Goal: Task Accomplishment & Management: Complete application form

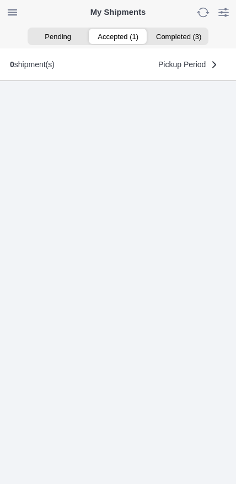
click at [124, 42] on ion-segment-button "Accepted (1)" at bounding box center [118, 36] width 60 height 15
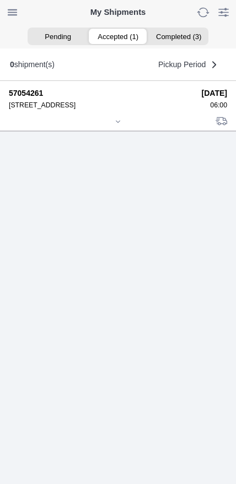
click at [116, 125] on icon at bounding box center [118, 121] width 7 height 7
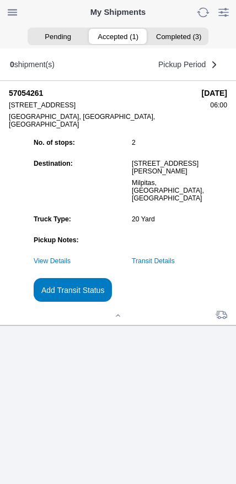
click at [172, 265] on link "Transit Details" at bounding box center [153, 261] width 43 height 8
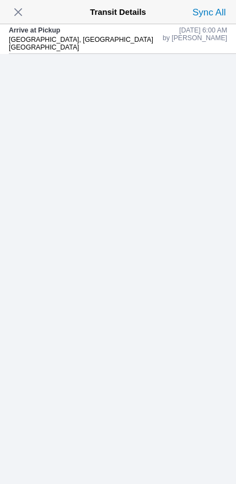
click at [19, 13] on span "button" at bounding box center [17, 11] width 15 height 15
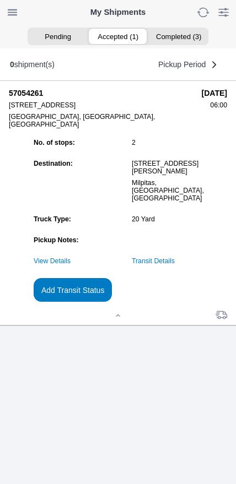
click at [0, 0] on slot "Add Transit Status" at bounding box center [0, 0] width 0 height 0
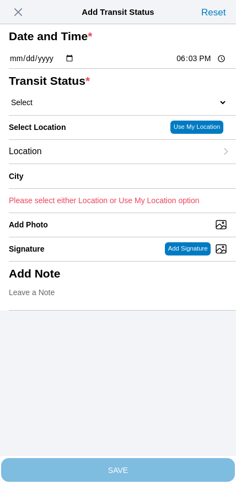
click at [190, 64] on input "18:03" at bounding box center [201, 59] width 52 height 12
type input "06:40"
click at [56, 107] on select "Select Arrive at Drop Off Arrive at Pickup Break Start Break Stop Depart Drop O…" at bounding box center [118, 102] width 218 height 10
select select "DPTPULOC"
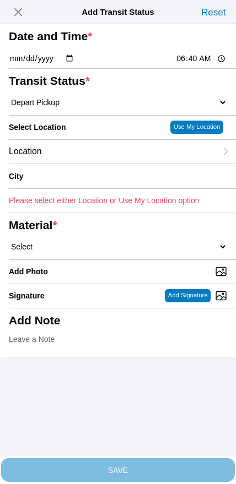
click at [85, 164] on div "Location" at bounding box center [113, 152] width 208 height 24
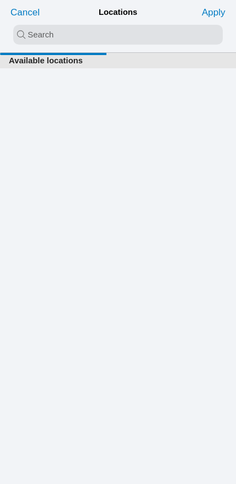
click at [90, 41] on input "search text" at bounding box center [117, 35] width 209 height 20
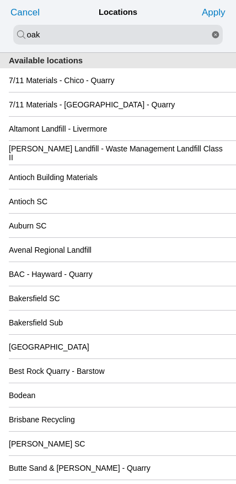
type input "oak"
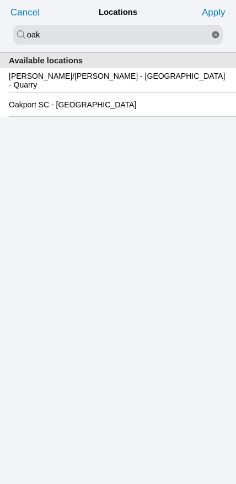
click at [0, 0] on slot "Oakport SC - [GEOGRAPHIC_DATA]" at bounding box center [0, 0] width 0 height 0
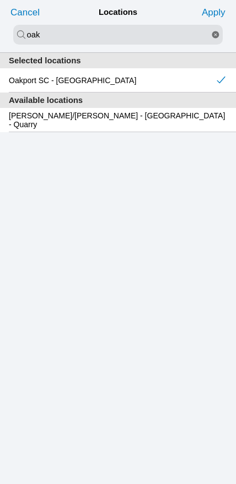
click at [0, 0] on slot "Apply" at bounding box center [0, 0] width 0 height 0
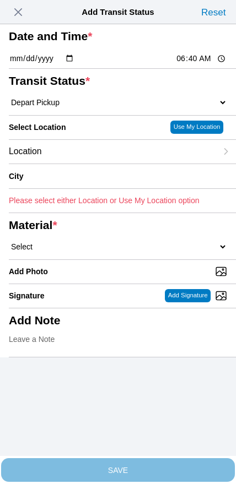
type input "[GEOGRAPHIC_DATA]"
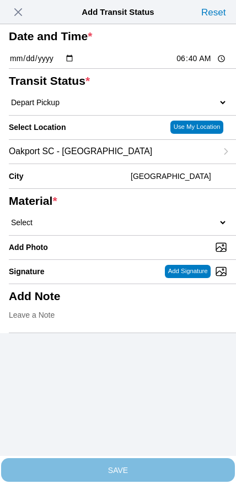
click at [132, 227] on select "Select 1" x 3" Rock 1" x 4" Rock 2" x 4" Rock Asphalt Cold Patch Backfill Spec …" at bounding box center [118, 223] width 218 height 10
select select "708654"
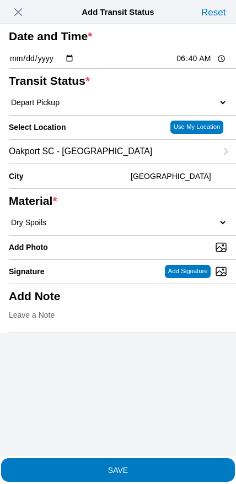
click at [0, 0] on slot "SAVE" at bounding box center [0, 0] width 0 height 0
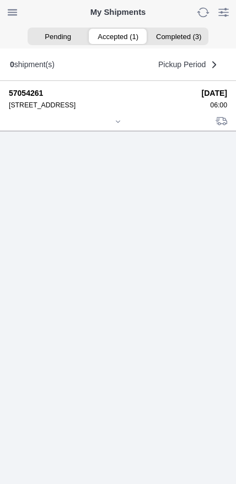
click at [130, 127] on div at bounding box center [118, 122] width 218 height 8
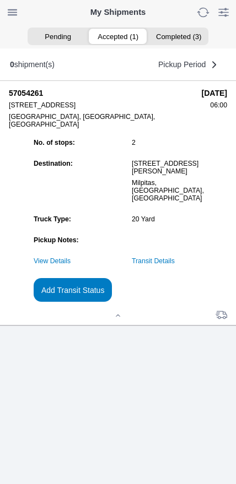
click at [0, 0] on slot "Add Transit Status" at bounding box center [0, 0] width 0 height 0
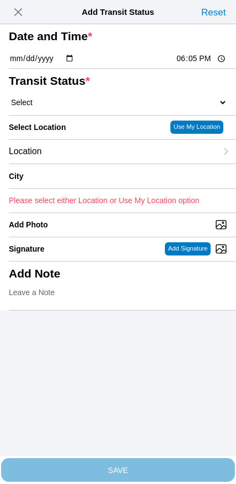
click at [195, 64] on input "18:05" at bounding box center [201, 59] width 52 height 12
type input "08:40"
click at [56, 107] on select "Select Arrive at Drop Off Arrive at Pickup Break Start Break Stop Depart Drop O…" at bounding box center [118, 102] width 218 height 10
select select "DPTDLVLOC"
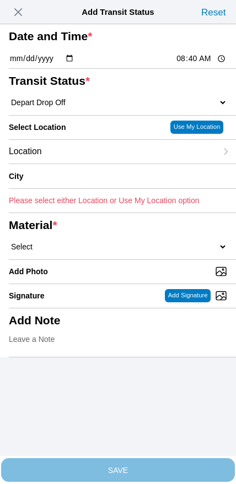
click at [81, 164] on div "Location" at bounding box center [113, 152] width 208 height 24
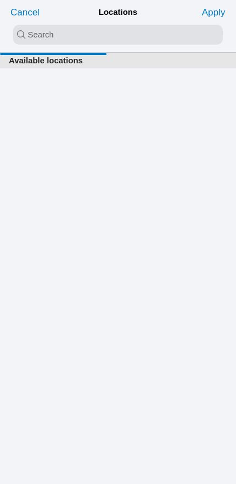
click at [96, 34] on input "search text" at bounding box center [117, 35] width 209 height 20
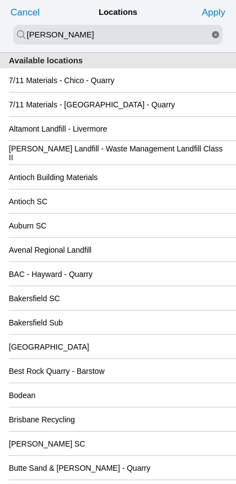
type input "[PERSON_NAME]"
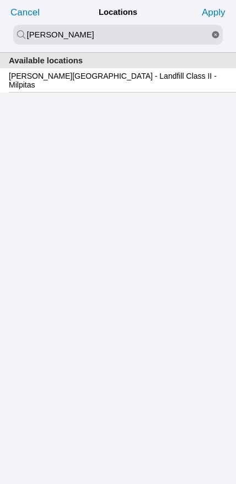
click at [0, 0] on slot "[PERSON_NAME][GEOGRAPHIC_DATA] - Landfill Class II - Milpitas" at bounding box center [0, 0] width 0 height 0
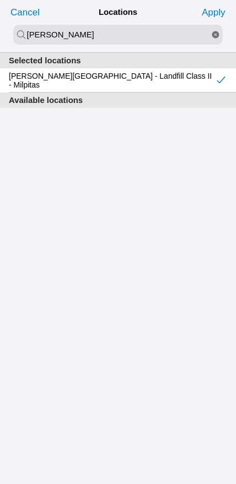
click at [0, 0] on slot "Apply" at bounding box center [0, 0] width 0 height 0
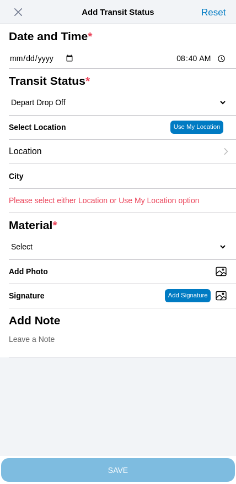
type input "Milpitas"
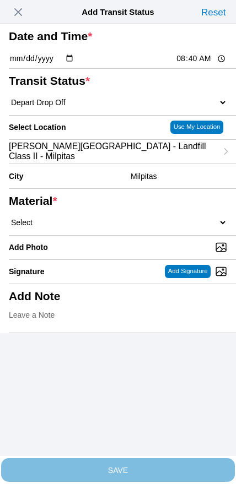
click at [139, 227] on select "Select 1" x 3" Rock 1" x 4" Rock 2" x 4" Rock Asphalt Cold Patch Backfill Spec …" at bounding box center [118, 223] width 218 height 10
select select "708654"
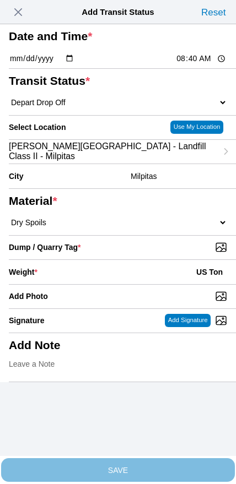
click at [169, 253] on input "Dump / Quarry Tag *" at bounding box center [122, 247] width 227 height 12
type input "C:\fakepath\image.jpg"
click at [96, 284] on div "Weight * US Ton" at bounding box center [118, 272] width 218 height 24
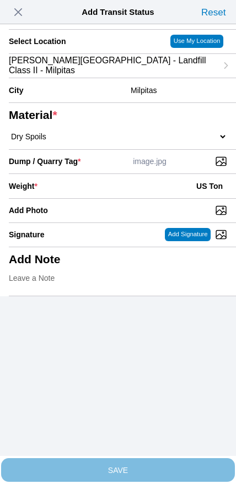
scroll to position [99, 0]
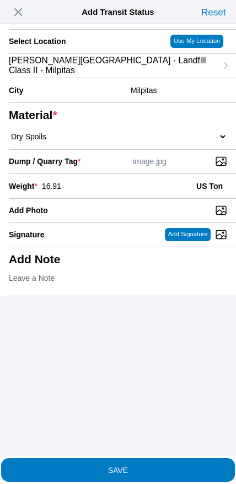
type input "16.91"
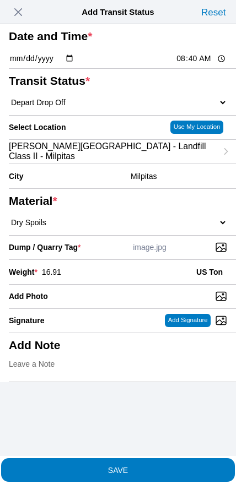
scroll to position [0, 0]
click at [201, 64] on input "08:40" at bounding box center [201, 59] width 52 height 12
type input "08:30"
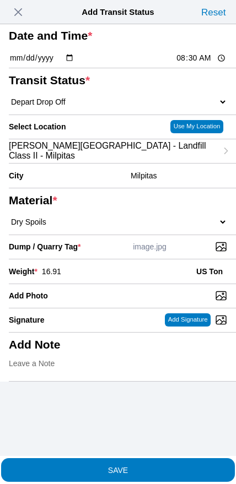
scroll to position [83, 0]
click at [139, 475] on button "SAVE" at bounding box center [117, 470] width 233 height 24
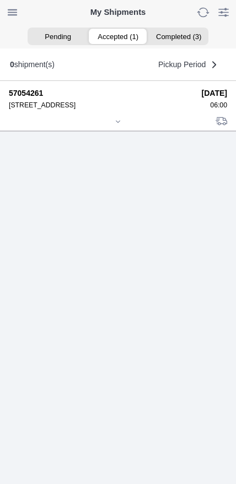
click at [114, 127] on div at bounding box center [118, 122] width 218 height 8
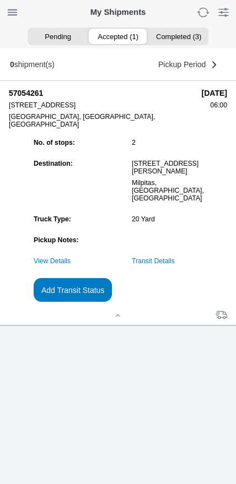
click at [0, 0] on slot "Add Transit Status" at bounding box center [0, 0] width 0 height 0
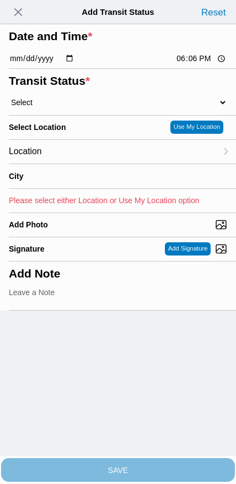
click at [192, 64] on input "18:06" at bounding box center [201, 59] width 52 height 12
type input "09:35"
click at [68, 107] on select "Select Arrive at Drop Off Arrive at Pickup Break Start Break Stop Depart Drop O…" at bounding box center [118, 102] width 218 height 10
select select "DPTPULOC"
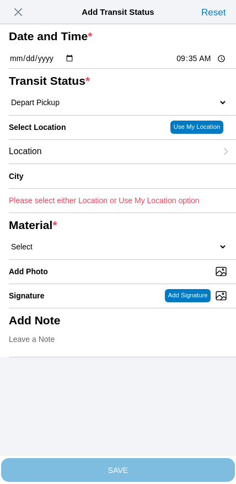
click at [87, 164] on div "Location" at bounding box center [113, 152] width 208 height 24
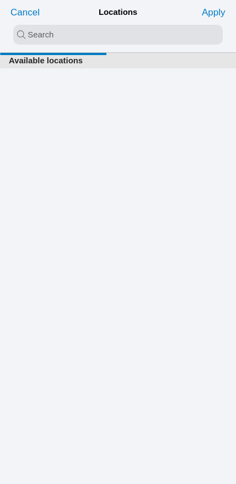
click at [97, 37] on input "search text" at bounding box center [117, 35] width 209 height 20
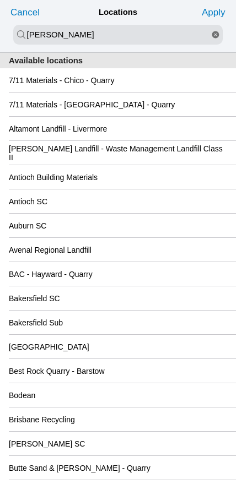
type input "[PERSON_NAME]"
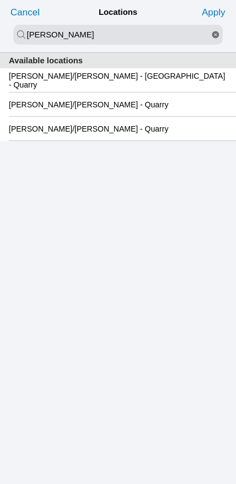
click at [0, 0] on slot "[PERSON_NAME]/[PERSON_NAME] - [GEOGRAPHIC_DATA] - Quarry" at bounding box center [0, 0] width 0 height 0
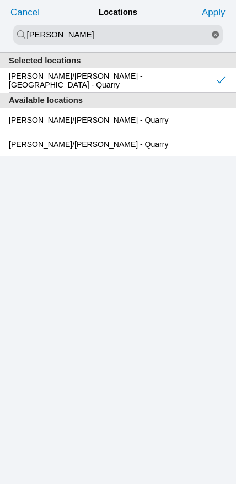
click at [0, 0] on slot "Apply" at bounding box center [0, 0] width 0 height 0
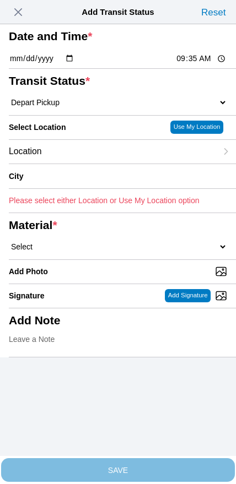
type input "[GEOGRAPHIC_DATA]"
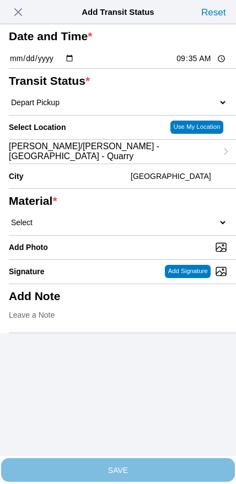
click at [126, 227] on select "Select 1" x 3" Rock 1" x 4" Rock 2" x 4" Rock Asphalt Cold Patch Backfill Spec …" at bounding box center [118, 223] width 218 height 10
select select "708651"
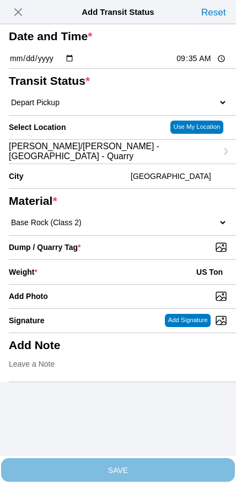
click at [164, 253] on input "Dump / Quarry Tag *" at bounding box center [122, 247] width 227 height 12
type input "C:\fakepath\image.jpg"
click at [92, 284] on div "Weight * US Ton" at bounding box center [118, 272] width 218 height 24
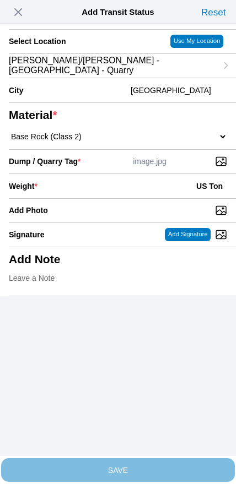
scroll to position [99, 0]
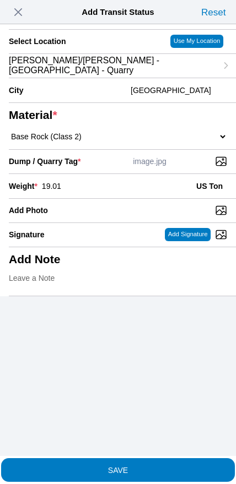
type input "19.01"
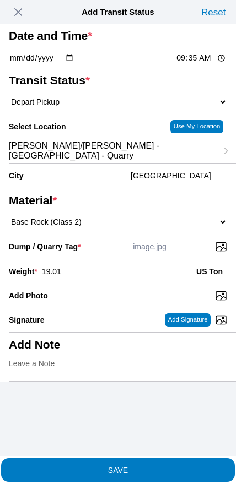
scroll to position [42, 0]
click at [0, 0] on slot "SAVE" at bounding box center [0, 0] width 0 height 0
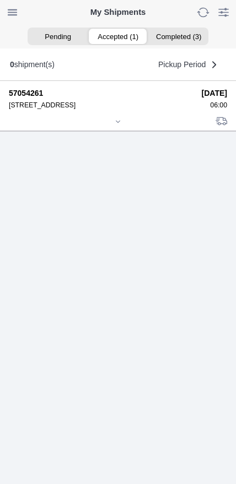
click at [117, 125] on icon at bounding box center [118, 121] width 7 height 7
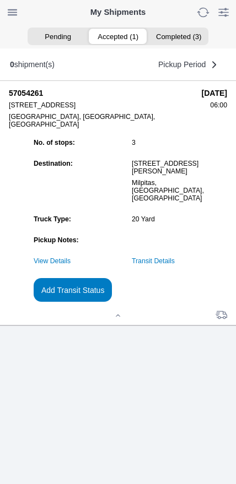
click at [112, 302] on button "Add Transit Status" at bounding box center [73, 290] width 78 height 24
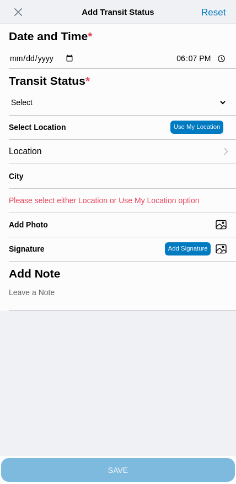
click at [192, 64] on input "18:07" at bounding box center [201, 59] width 52 height 12
type input "09:50"
click at [59, 107] on select "Select Arrive at Drop Off Arrive at Pickup Break Start Break Stop Depart Drop O…" at bounding box center [118, 102] width 218 height 10
select select "DPTDLVLOC"
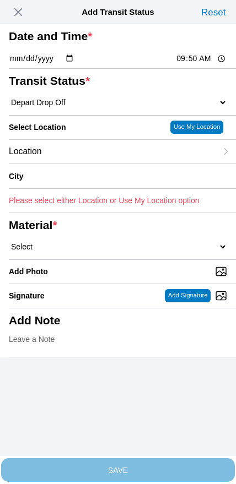
click at [82, 164] on div "Location" at bounding box center [113, 152] width 208 height 24
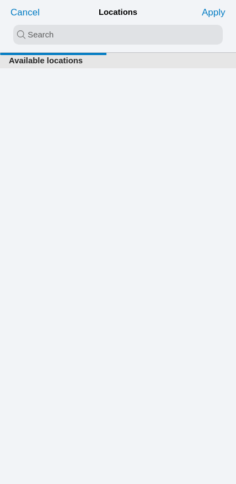
click at [91, 43] on input "search text" at bounding box center [117, 35] width 209 height 20
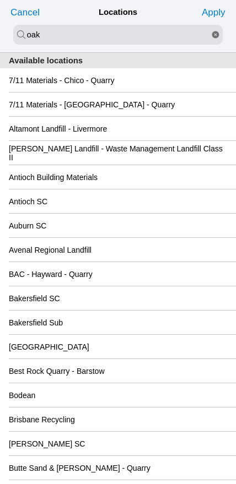
type input "oak"
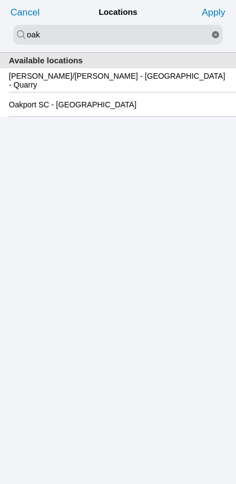
click at [0, 0] on slot "Oakport SC - [GEOGRAPHIC_DATA]" at bounding box center [0, 0] width 0 height 0
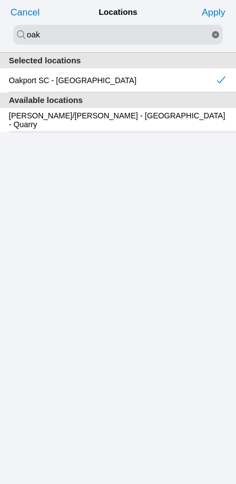
click at [0, 0] on slot "Apply" at bounding box center [0, 0] width 0 height 0
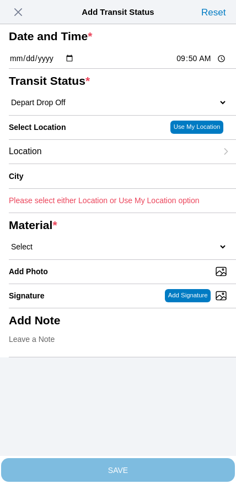
type input "[GEOGRAPHIC_DATA]"
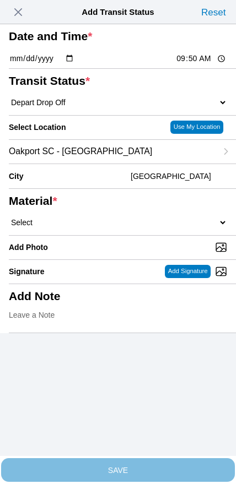
click at [133, 227] on select "Select 1" x 3" Rock 1" x 4" Rock 2" x 4" Rock Asphalt Cold Patch Backfill Spec …" at bounding box center [118, 223] width 218 height 10
select select "708651"
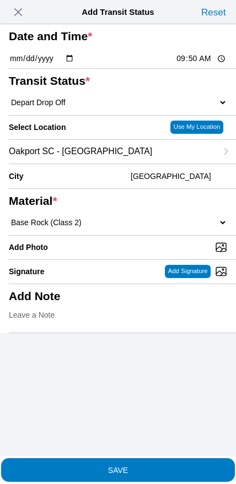
click at [143, 253] on input "Add Photo" at bounding box center [122, 247] width 227 height 12
type input "C:\fakepath\image.jpg"
click at [143, 466] on span "SAVE" at bounding box center [118, 470] width 218 height 8
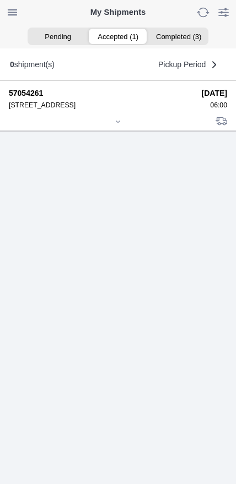
click at [112, 127] on div at bounding box center [118, 122] width 218 height 8
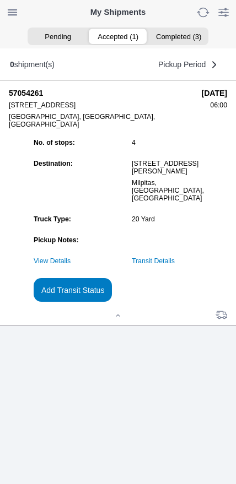
click at [0, 0] on slot "Add Transit Status" at bounding box center [0, 0] width 0 height 0
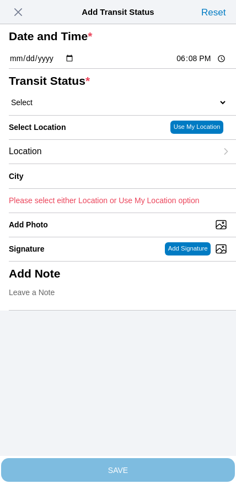
click at [181, 64] on input "18:08" at bounding box center [201, 59] width 52 height 12
type input "10:00"
click at [55, 107] on select "Select Arrive at Drop Off Arrive at Pickup Break Start Break Stop Depart Drop O…" at bounding box center [118, 102] width 218 height 10
select select "DPTPULOC"
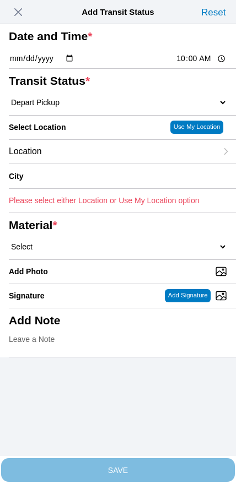
click at [90, 164] on div "Location" at bounding box center [113, 152] width 208 height 24
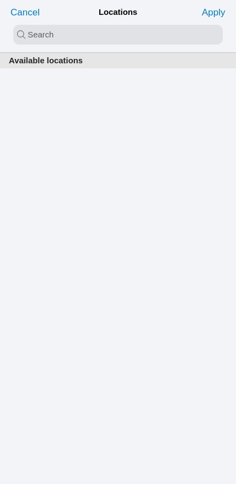
click at [105, 35] on input "search text" at bounding box center [117, 35] width 209 height 20
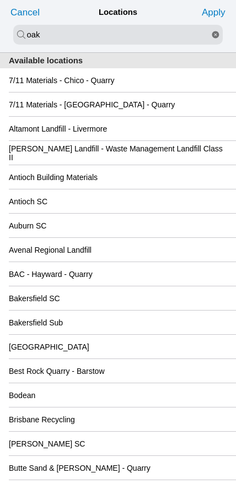
type input "oak"
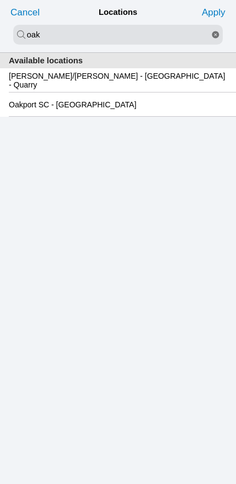
click at [0, 0] on slot "Oakport SC - [GEOGRAPHIC_DATA]" at bounding box center [0, 0] width 0 height 0
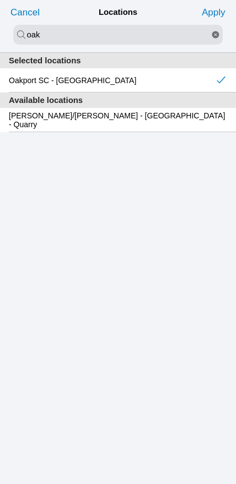
click at [0, 0] on slot "Apply" at bounding box center [0, 0] width 0 height 0
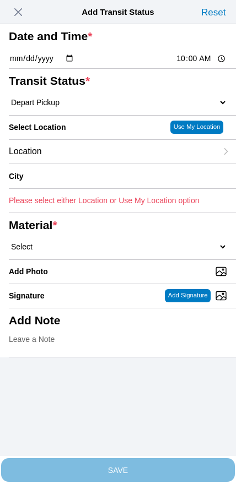
type input "[GEOGRAPHIC_DATA]"
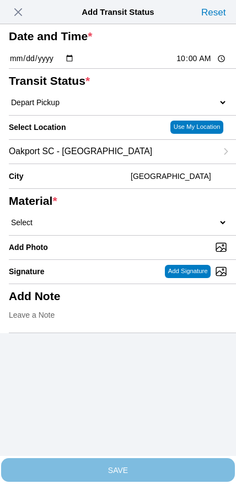
click at [140, 227] on select "Select 1" x 3" Rock 1" x 4" Rock 2" x 4" Rock Asphalt Cold Patch Backfill Spec …" at bounding box center [118, 223] width 218 height 10
select select "708654"
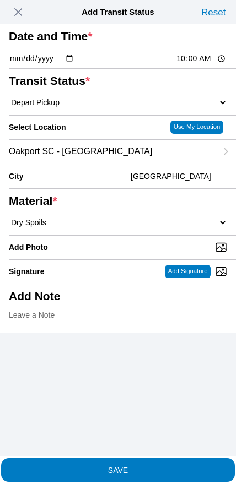
click at [138, 466] on span "SAVE" at bounding box center [118, 470] width 218 height 8
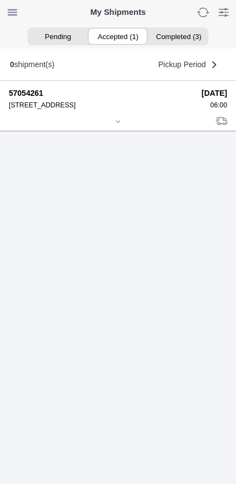
click at [115, 125] on icon at bounding box center [118, 121] width 7 height 7
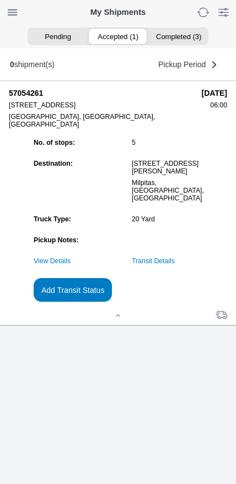
click at [112, 302] on button "Add Transit Status" at bounding box center [73, 290] width 78 height 24
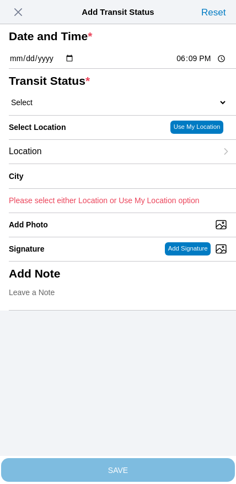
click at [194, 64] on input "18:09" at bounding box center [201, 59] width 52 height 12
type input "11:30"
click at [64, 107] on select "Select Arrive at Drop Off Arrive at Pickup Break Start Break Stop Depart Drop O…" at bounding box center [118, 102] width 218 height 10
select select "DPTDLVLOC"
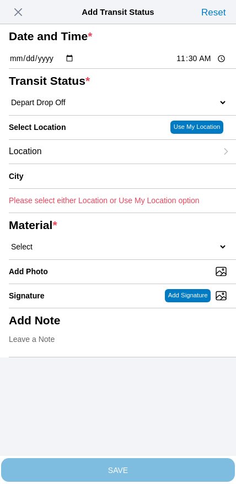
click at [81, 164] on div "Location" at bounding box center [113, 152] width 208 height 24
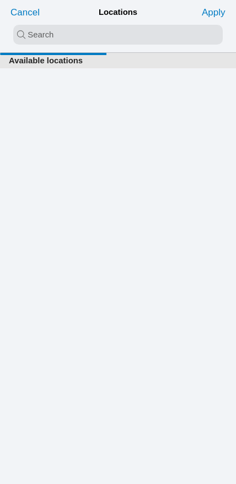
click at [105, 36] on input "search text" at bounding box center [117, 35] width 209 height 20
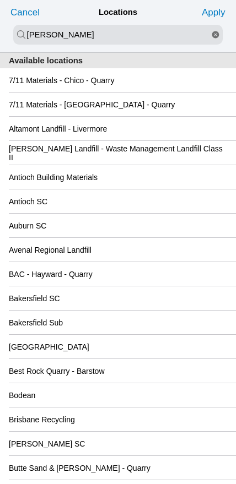
type input "[PERSON_NAME]"
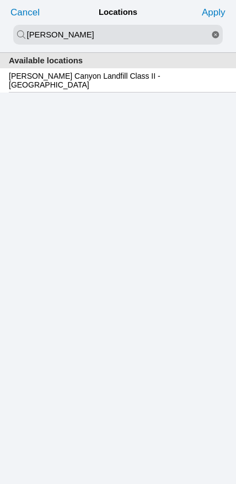
click at [0, 0] on slot "[PERSON_NAME] Canyon Landfill Class II - [GEOGRAPHIC_DATA]" at bounding box center [0, 0] width 0 height 0
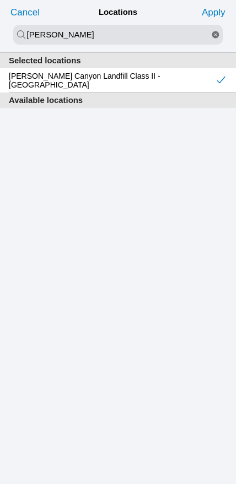
click at [0, 0] on slot "Apply" at bounding box center [0, 0] width 0 height 0
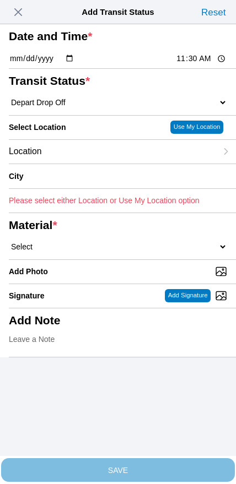
type input "[GEOGRAPHIC_DATA]"
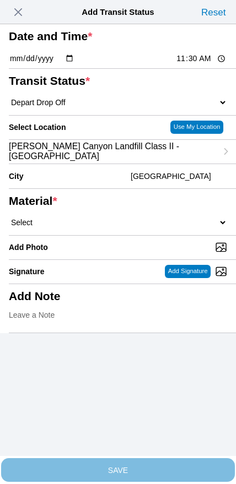
click at [146, 227] on select "Select 1" x 3" Rock 1" x 4" Rock 2" x 4" Rock Asphalt Cold Patch Backfill Spec …" at bounding box center [118, 223] width 218 height 10
select select "708654"
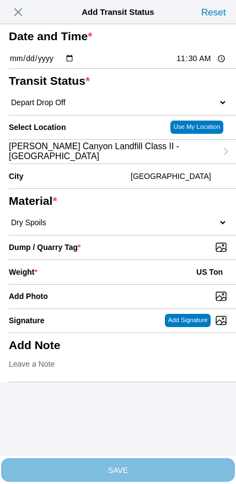
click at [159, 253] on input "Dump / Quarry Tag *" at bounding box center [122, 247] width 227 height 12
type input "C:\fakepath\image.jpg"
click at [92, 284] on div "Weight * US Ton" at bounding box center [118, 272] width 218 height 24
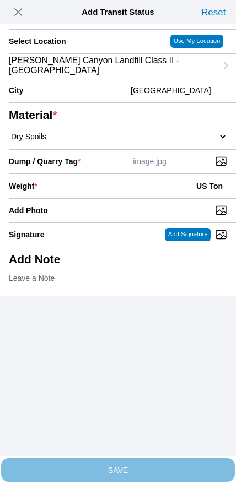
scroll to position [99, 0]
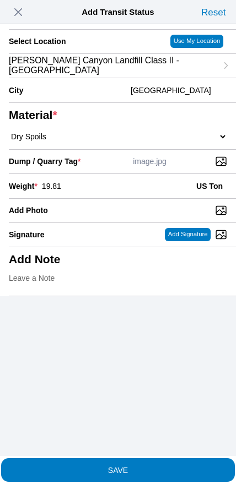
type input "19.81"
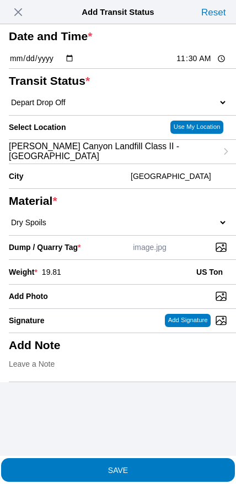
scroll to position [0, 0]
click at [144, 466] on span "SAVE" at bounding box center [118, 470] width 218 height 8
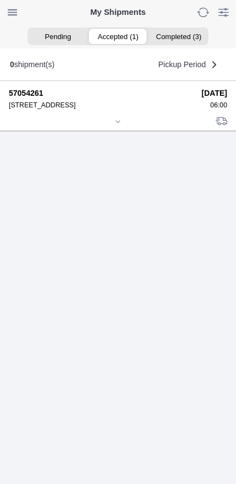
click at [115, 125] on icon at bounding box center [118, 121] width 7 height 7
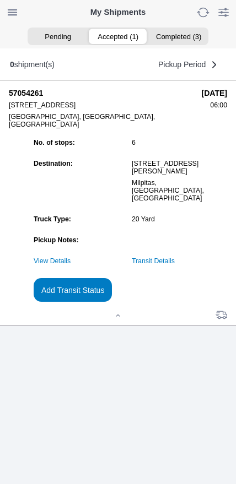
click at [0, 0] on slot "Add Transit Status" at bounding box center [0, 0] width 0 height 0
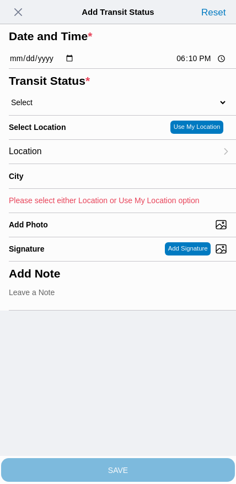
click at [193, 64] on input "18:10" at bounding box center [201, 59] width 52 height 12
type input "12:30"
click at [61, 107] on select "Select Arrive at Drop Off Arrive at Pickup Break Start Break Stop Depart Drop O…" at bounding box center [118, 102] width 218 height 10
select select "DPTPULOC"
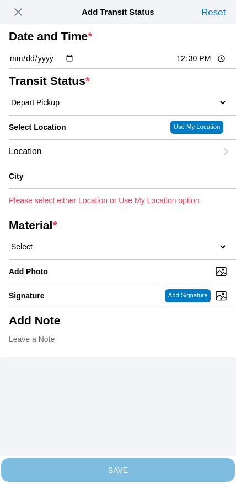
click at [82, 164] on div "Location" at bounding box center [113, 152] width 208 height 24
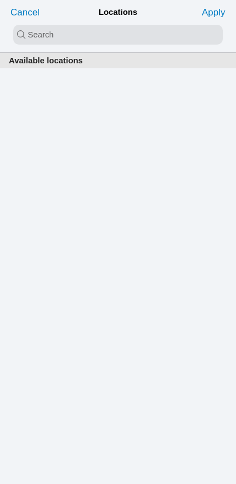
click at [101, 39] on input "search text" at bounding box center [117, 35] width 209 height 20
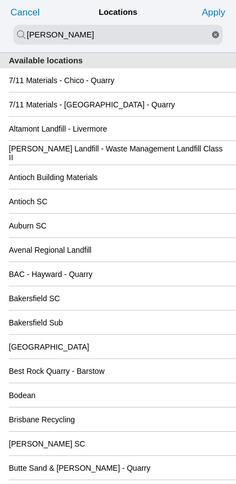
type input "[PERSON_NAME]"
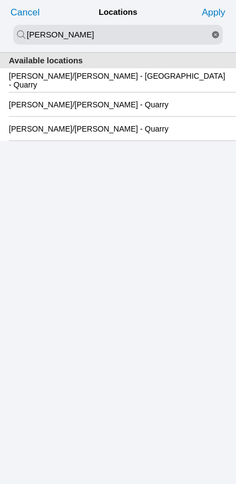
click at [0, 0] on slot "[PERSON_NAME]/[PERSON_NAME] - [GEOGRAPHIC_DATA] - Quarry" at bounding box center [0, 0] width 0 height 0
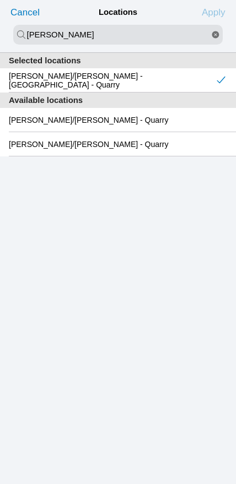
click at [0, 0] on slot "Apply" at bounding box center [0, 0] width 0 height 0
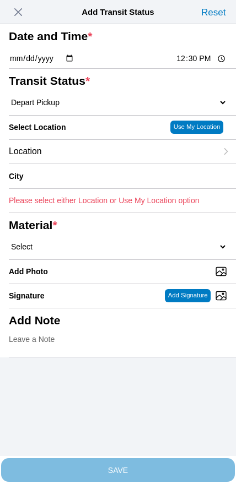
type input "[GEOGRAPHIC_DATA]"
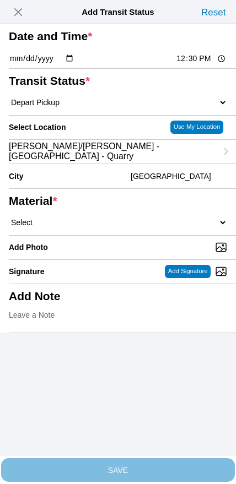
click at [127, 227] on select "Select 1" x 3" Rock 1" x 4" Rock 2" x 4" Rock Asphalt Cold Patch Backfill Spec …" at bounding box center [118, 223] width 218 height 10
select select "708651"
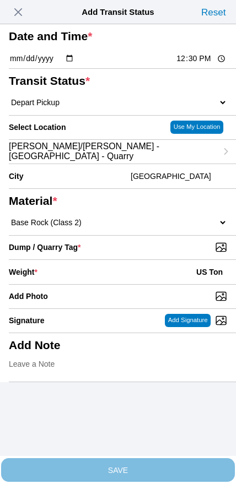
click at [160, 253] on input "Dump / Quarry Tag *" at bounding box center [122, 247] width 227 height 12
type input "C:\fakepath\image.jpg"
click at [95, 284] on div "Weight * US Ton" at bounding box center [118, 272] width 218 height 24
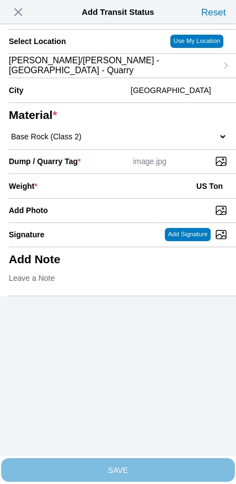
scroll to position [99, 0]
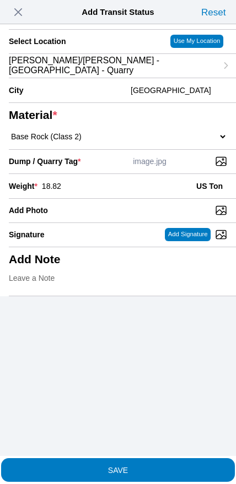
type input "18.82"
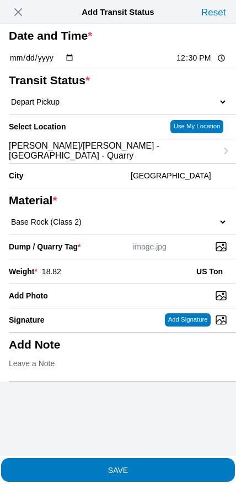
scroll to position [14, 0]
click at [0, 0] on slot "SAVE" at bounding box center [0, 0] width 0 height 0
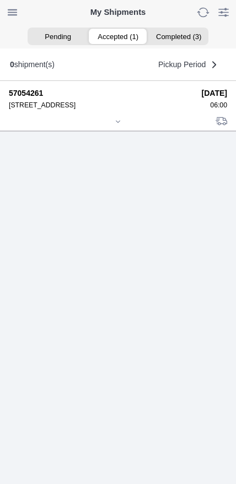
click at [117, 127] on div at bounding box center [118, 122] width 218 height 8
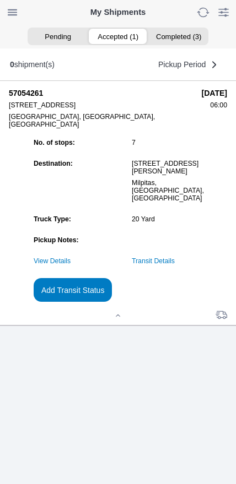
click at [0, 0] on slot "Add Transit Status" at bounding box center [0, 0] width 0 height 0
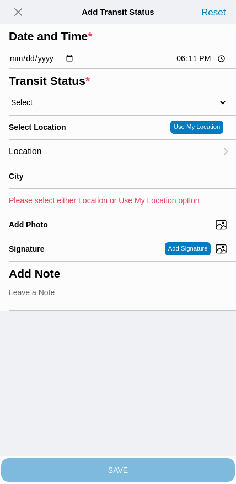
click at [193, 64] on input "18:11" at bounding box center [201, 59] width 52 height 12
type input "13:35"
click at [70, 107] on select "Select Arrive at Drop Off Arrive at Pickup Break Start Break Stop Depart Drop O…" at bounding box center [118, 102] width 218 height 10
select select "DPTDLVLOC"
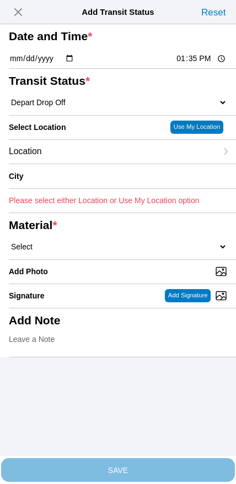
click at [90, 164] on div "Location" at bounding box center [113, 152] width 208 height 24
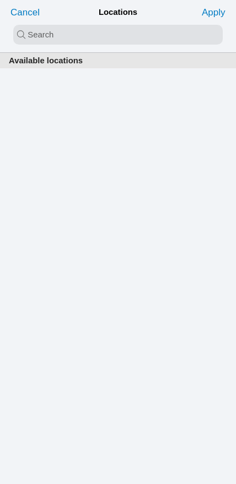
click at [105, 37] on input "search text" at bounding box center [117, 35] width 209 height 20
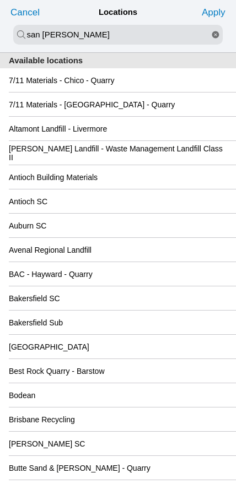
type input "san [PERSON_NAME]"
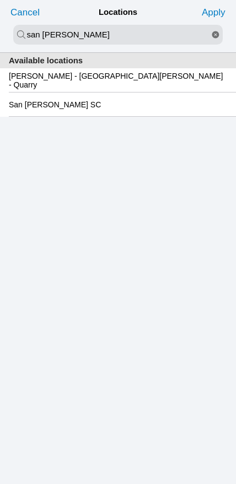
click at [0, 0] on slot "San [PERSON_NAME] SC" at bounding box center [0, 0] width 0 height 0
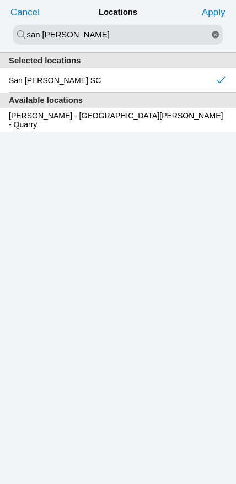
click at [0, 0] on slot "Apply" at bounding box center [0, 0] width 0 height 0
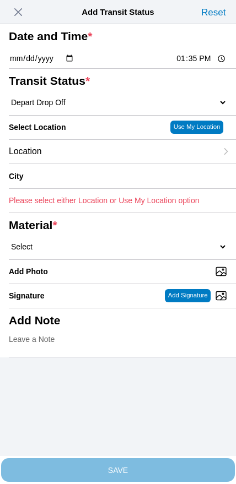
type input "[GEOGRAPHIC_DATA][PERSON_NAME]"
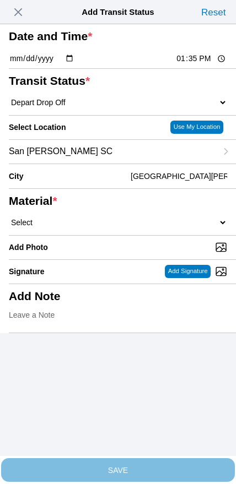
click at [123, 227] on select "Select 1" x 3" Rock 1" x 4" Rock 2" x 4" Rock Asphalt Cold Patch Backfill Spec …" at bounding box center [118, 223] width 218 height 10
select select "708651"
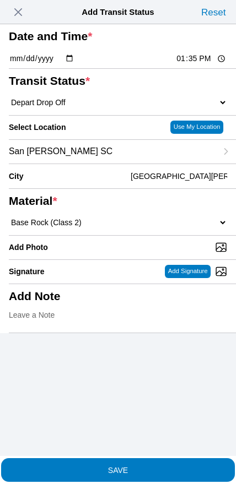
click at [121, 253] on input "Add Photo" at bounding box center [122, 247] width 227 height 12
type input "C:\fakepath\image.jpg"
click at [0, 0] on slot "SAVE" at bounding box center [0, 0] width 0 height 0
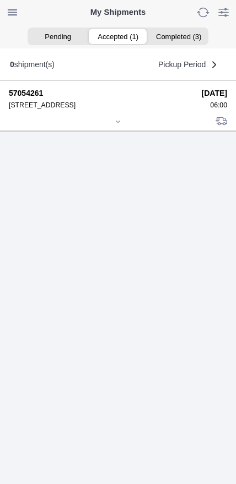
click at [110, 127] on div at bounding box center [118, 122] width 218 height 8
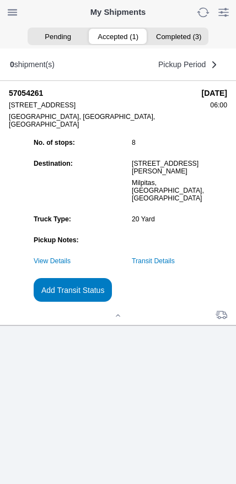
click at [112, 302] on button "Add Transit Status" at bounding box center [73, 290] width 78 height 24
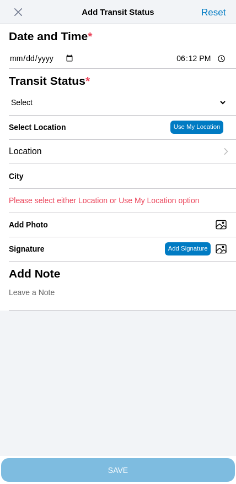
click at [184, 64] on input "18:12" at bounding box center [201, 59] width 52 height 12
type input "14:00"
click at [66, 107] on select "Select Arrive at Drop Off Arrive at Pickup Break Start Break Stop Depart Drop O…" at bounding box center [118, 102] width 218 height 10
select select "DPTPULOC"
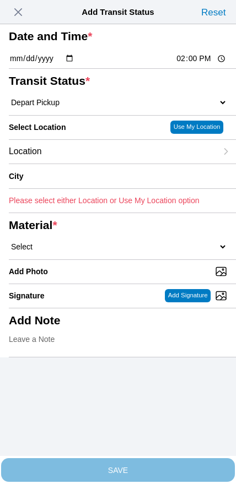
click at [90, 164] on div "Location" at bounding box center [113, 152] width 208 height 24
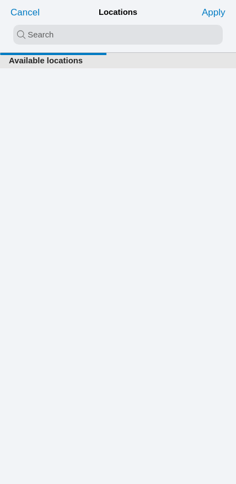
click at [102, 37] on input "search text" at bounding box center [117, 35] width 209 height 20
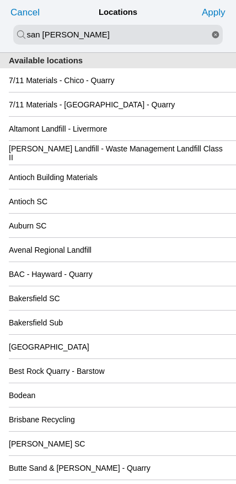
type input "san [PERSON_NAME]"
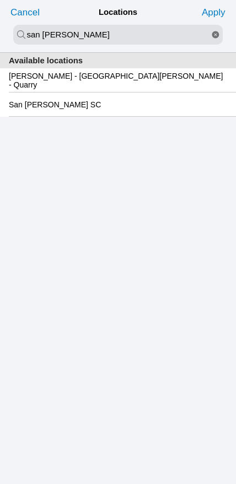
click at [0, 0] on slot "San [PERSON_NAME] SC" at bounding box center [0, 0] width 0 height 0
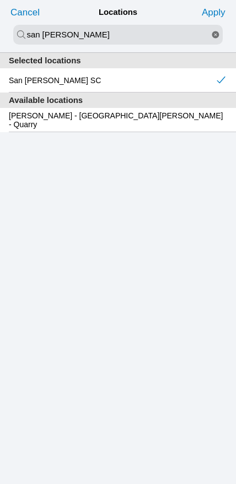
click at [0, 0] on slot "Apply" at bounding box center [0, 0] width 0 height 0
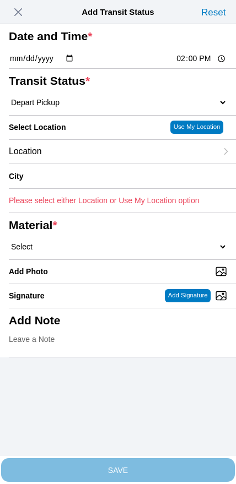
type input "[GEOGRAPHIC_DATA][PERSON_NAME]"
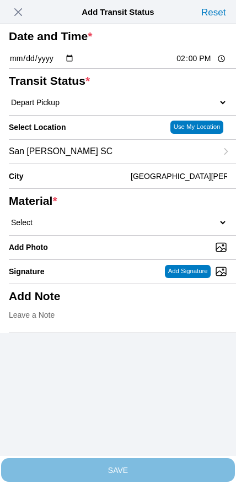
click at [66, 227] on select "Select 1" x 3" Rock 1" x 4" Rock 2" x 4" Rock Asphalt Cold Patch Backfill Spec …" at bounding box center [118, 223] width 218 height 10
select select "708654"
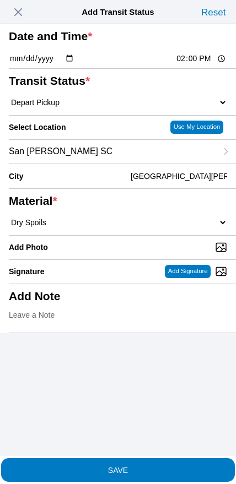
click at [0, 0] on slot "SAVE" at bounding box center [0, 0] width 0 height 0
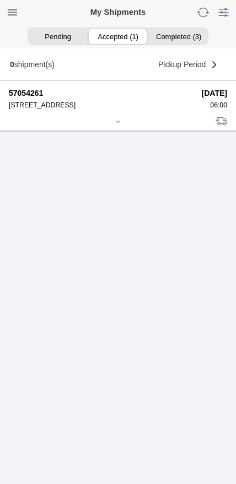
click at [118, 125] on icon at bounding box center [118, 121] width 7 height 7
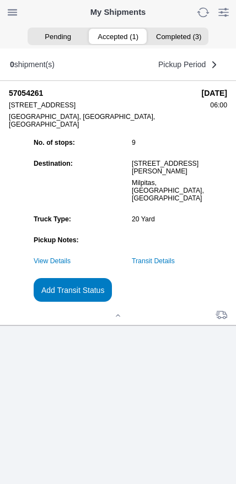
click at [0, 0] on slot "Add Transit Status" at bounding box center [0, 0] width 0 height 0
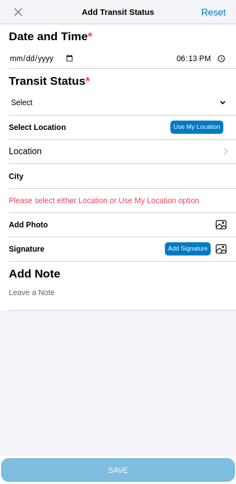
click at [183, 64] on input "18:13" at bounding box center [201, 59] width 52 height 12
type input "16:00"
click at [59, 107] on select "Select Arrive at Drop Off Arrive at Pickup Break Start Break Stop Depart Drop O…" at bounding box center [118, 102] width 218 height 10
select select "BREAKSTART"
click at [84, 164] on div "Location" at bounding box center [113, 152] width 208 height 24
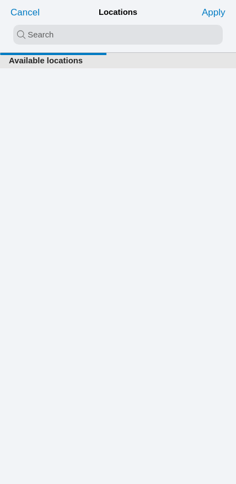
click at [99, 34] on input "search text" at bounding box center [117, 35] width 209 height 20
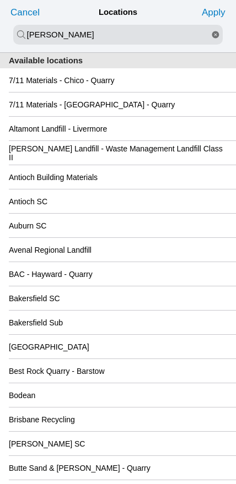
type input "[PERSON_NAME]"
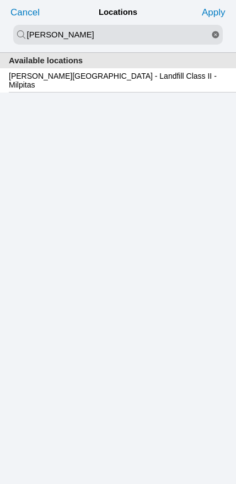
click at [0, 0] on slot "[PERSON_NAME][GEOGRAPHIC_DATA] - Landfill Class II - Milpitas" at bounding box center [0, 0] width 0 height 0
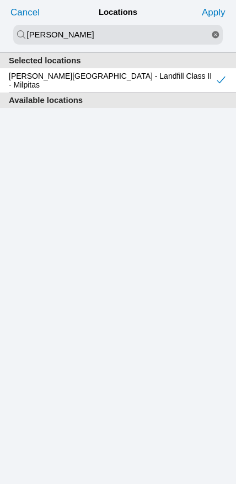
click at [0, 0] on slot "Apply" at bounding box center [0, 0] width 0 height 0
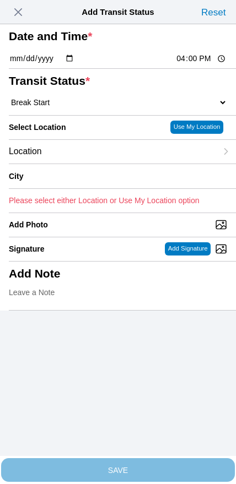
type input "Milpitas"
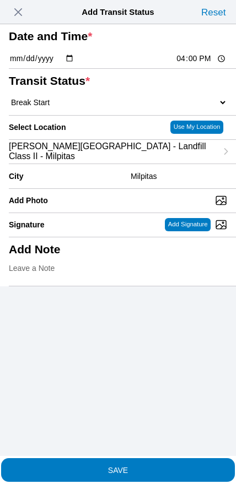
click at [0, 0] on slot "SAVE" at bounding box center [0, 0] width 0 height 0
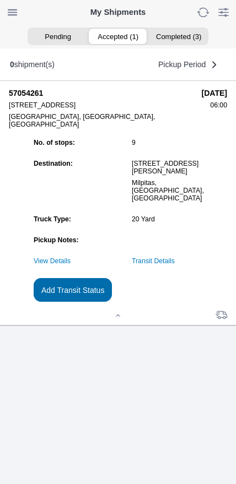
click at [0, 0] on slot "Add Transit Status" at bounding box center [0, 0] width 0 height 0
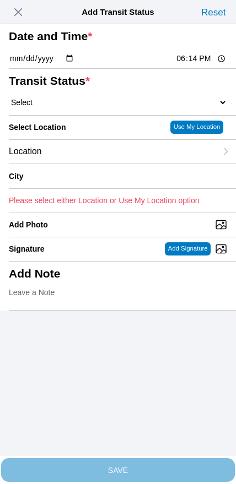
click at [187, 64] on input "18:14" at bounding box center [201, 59] width 52 height 12
type input "16:30"
click at [65, 107] on select "Select Arrive at Drop Off Arrive at Pickup Break Start Break Stop Depart Drop O…" at bounding box center [118, 102] width 218 height 10
select select "BREAKSTOP"
click at [90, 164] on div "Location" at bounding box center [113, 152] width 208 height 24
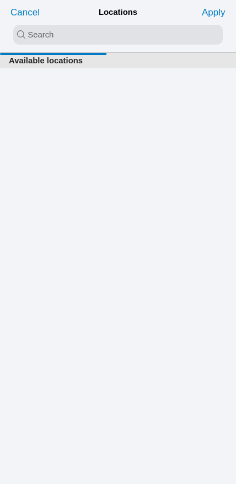
click at [101, 39] on input "search text" at bounding box center [117, 35] width 209 height 20
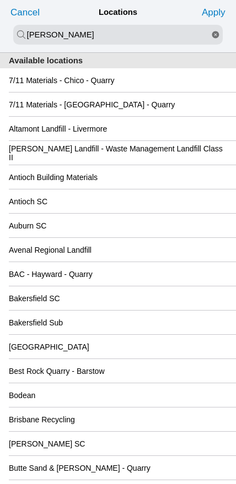
type input "[PERSON_NAME]"
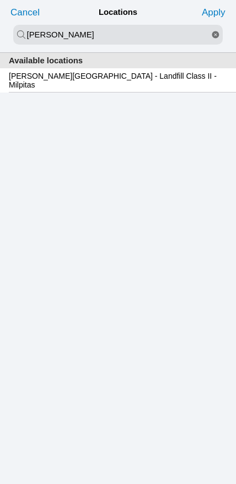
click at [0, 0] on slot "[PERSON_NAME][GEOGRAPHIC_DATA] - Landfill Class II - Milpitas" at bounding box center [0, 0] width 0 height 0
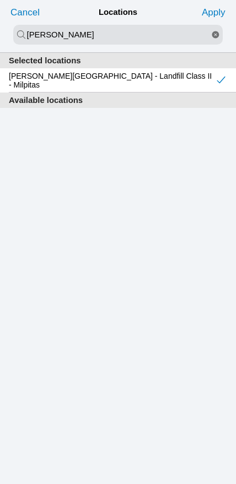
click at [0, 0] on slot "Apply" at bounding box center [0, 0] width 0 height 0
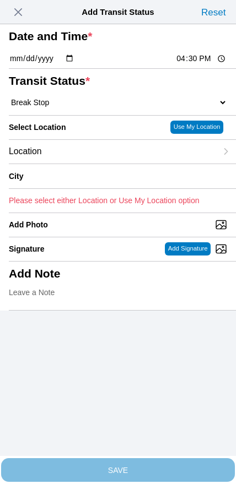
type input "Milpitas"
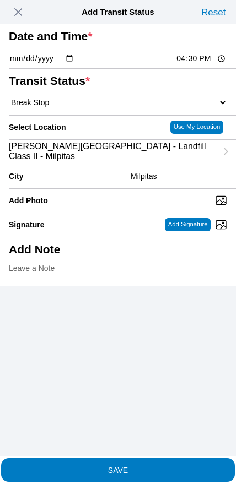
click at [136, 466] on span "SAVE" at bounding box center [118, 470] width 218 height 8
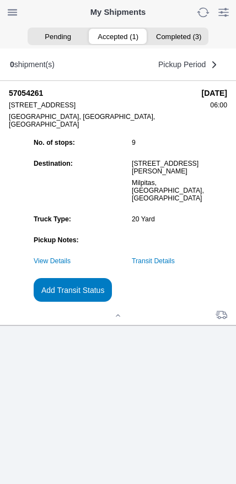
click at [0, 0] on slot "Add Transit Status" at bounding box center [0, 0] width 0 height 0
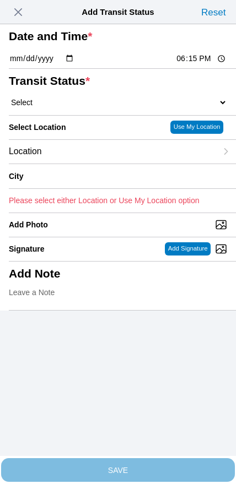
click at [189, 64] on input "18:15" at bounding box center [201, 59] width 52 height 12
type input "17:14"
click at [20, 14] on span "button" at bounding box center [17, 11] width 15 height 15
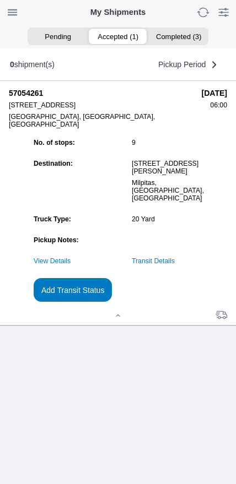
click at [169, 265] on link "Transit Details" at bounding box center [153, 261] width 43 height 8
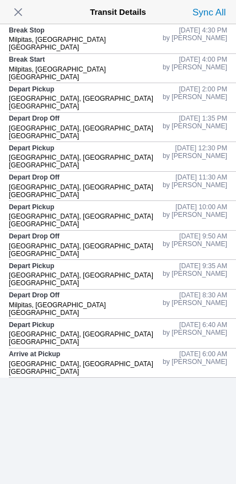
click at [16, 16] on span "button" at bounding box center [17, 11] width 15 height 15
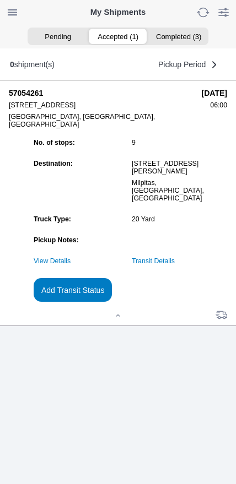
click at [0, 0] on slot "Add Transit Status" at bounding box center [0, 0] width 0 height 0
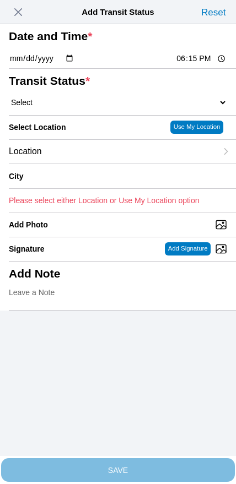
click at [188, 64] on input "18:15" at bounding box center [201, 59] width 52 height 12
type input "17:30"
click at [62, 107] on select "Select Arrive at Drop Off Arrive at Pickup Break Start Break Stop Depart Drop O…" at bounding box center [118, 102] width 218 height 10
select select "DPTDLVLOC"
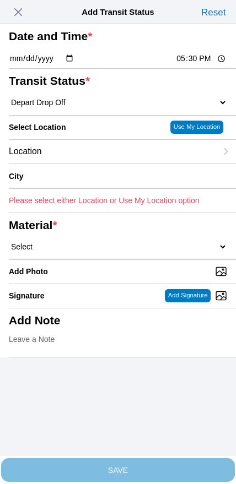
click at [86, 164] on div "Location" at bounding box center [113, 152] width 208 height 24
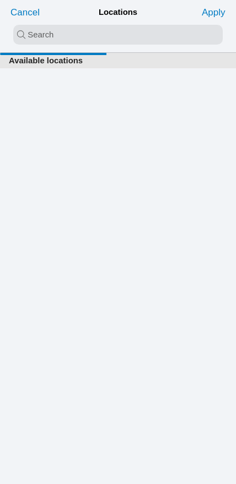
click at [112, 45] on input "search text" at bounding box center [117, 35] width 209 height 20
click at [104, 39] on input "search text" at bounding box center [117, 35] width 209 height 20
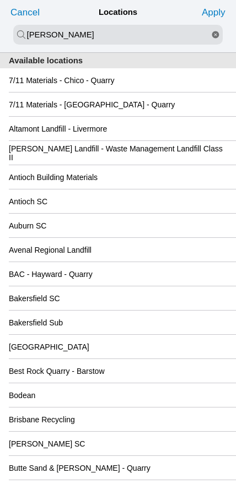
type input "[PERSON_NAME]"
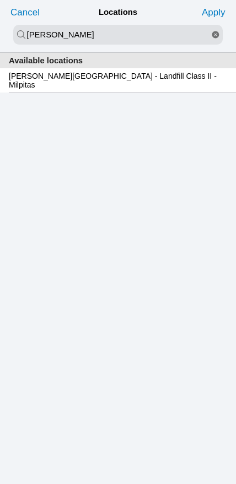
click at [0, 0] on slot "[PERSON_NAME][GEOGRAPHIC_DATA] - Landfill Class II - Milpitas" at bounding box center [0, 0] width 0 height 0
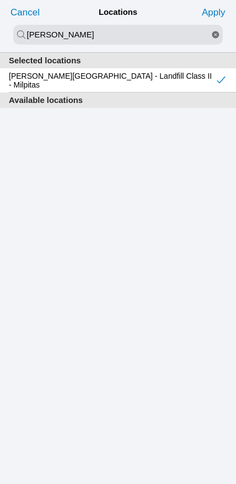
click at [0, 0] on slot "Apply" at bounding box center [0, 0] width 0 height 0
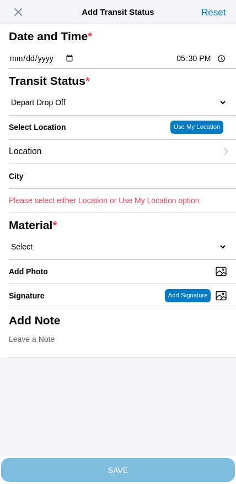
type input "Milpitas"
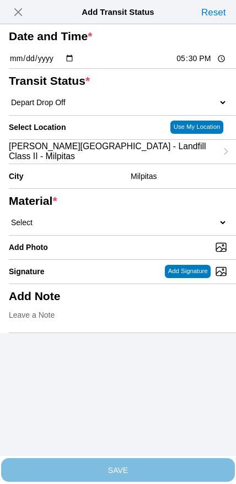
click at [134, 227] on select "Select 1" x 3" Rock 1" x 4" Rock 2" x 4" Rock Asphalt Cold Patch Backfill Spec …" at bounding box center [118, 223] width 218 height 10
select select "708654"
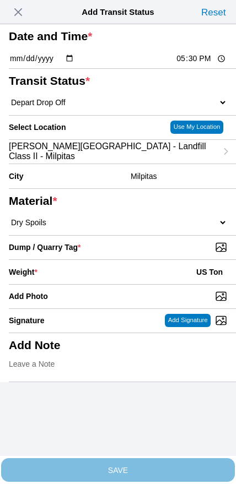
click at [164, 253] on input "Dump / Quarry Tag *" at bounding box center [122, 247] width 227 height 12
type input "C:\fakepath\image.jpg"
click at [86, 284] on div "Weight * US Ton" at bounding box center [118, 272] width 218 height 24
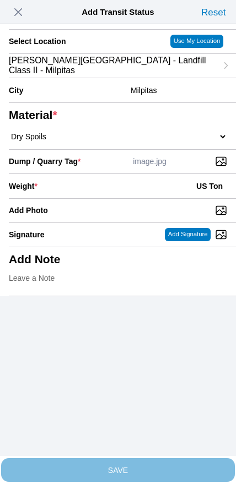
scroll to position [99, 0]
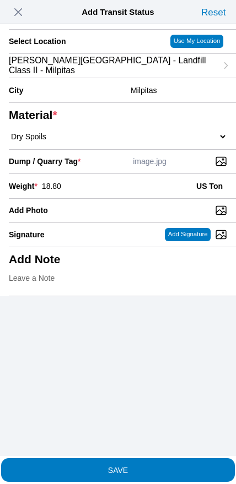
type input "18.80"
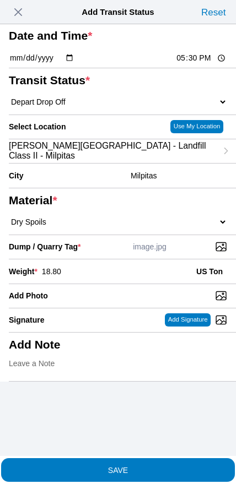
scroll to position [25, 0]
click at [0, 0] on slot "SAVE" at bounding box center [0, 0] width 0 height 0
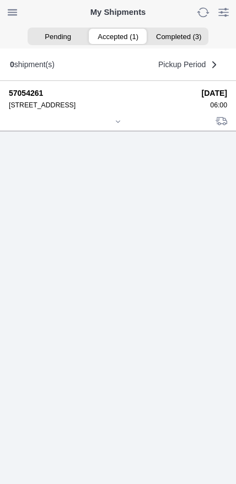
click at [117, 122] on icon at bounding box center [118, 122] width 4 height 2
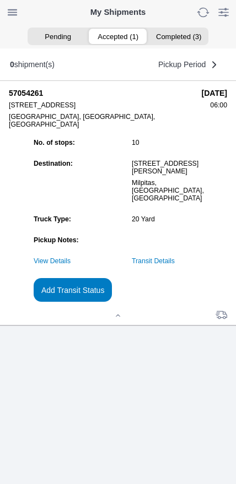
click at [0, 0] on slot "Add Transit Status" at bounding box center [0, 0] width 0 height 0
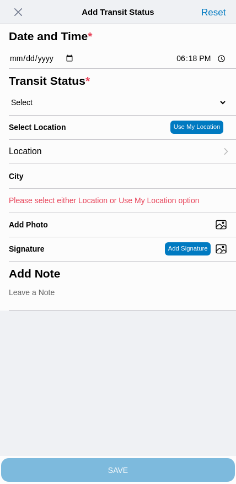
click at [195, 64] on input "18:18" at bounding box center [201, 59] width 52 height 12
type input "19:00"
click at [66, 107] on select "Select Arrive at Drop Off Arrive at Pickup Break Start Break Stop Depart Drop O…" at bounding box center [118, 102] width 218 height 10
select select "DELIVRED"
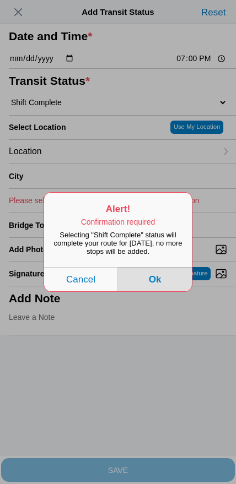
click at [169, 291] on button "Ok" at bounding box center [155, 279] width 74 height 24
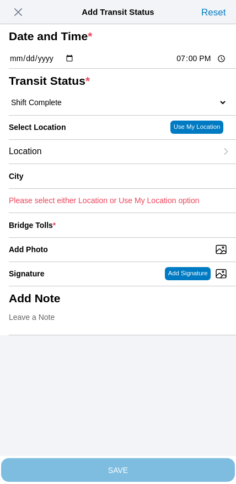
click at [97, 164] on div "Location" at bounding box center [113, 152] width 208 height 24
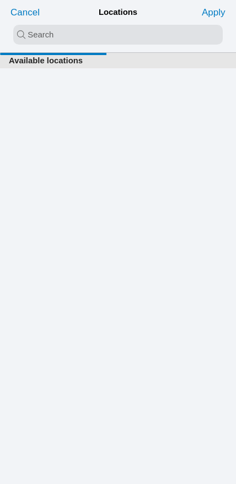
click at [104, 37] on input "search text" at bounding box center [117, 35] width 209 height 20
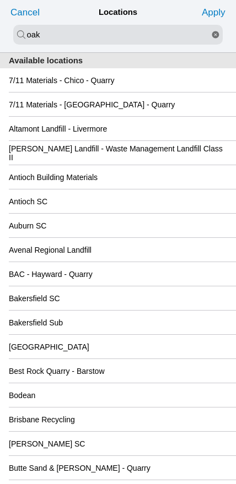
type input "oak"
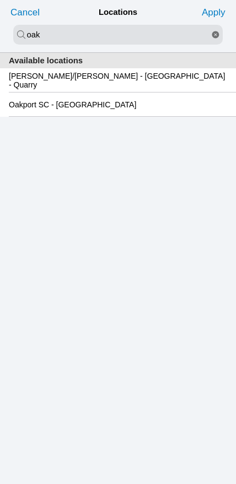
click at [0, 0] on slot "Oakport SC - [GEOGRAPHIC_DATA]" at bounding box center [0, 0] width 0 height 0
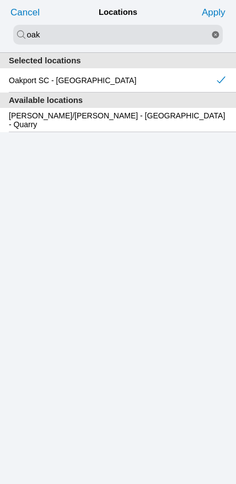
click at [0, 0] on slot "Apply" at bounding box center [0, 0] width 0 height 0
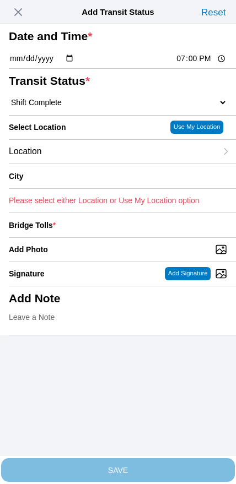
type input "[GEOGRAPHIC_DATA]"
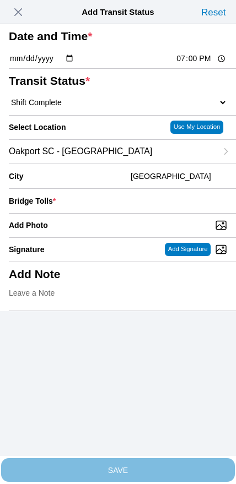
click at [132, 231] on input "Add Photo" at bounding box center [122, 225] width 227 height 12
type input "C:\fakepath\IMG_7086.jpeg"
click at [151, 213] on input "number" at bounding box center [143, 201] width 167 height 24
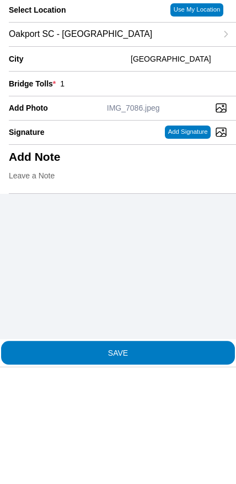
type input "1"
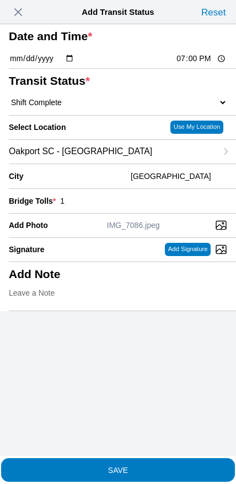
click at [136, 470] on button "SAVE" at bounding box center [117, 470] width 233 height 24
